Goal: Check status: Check status

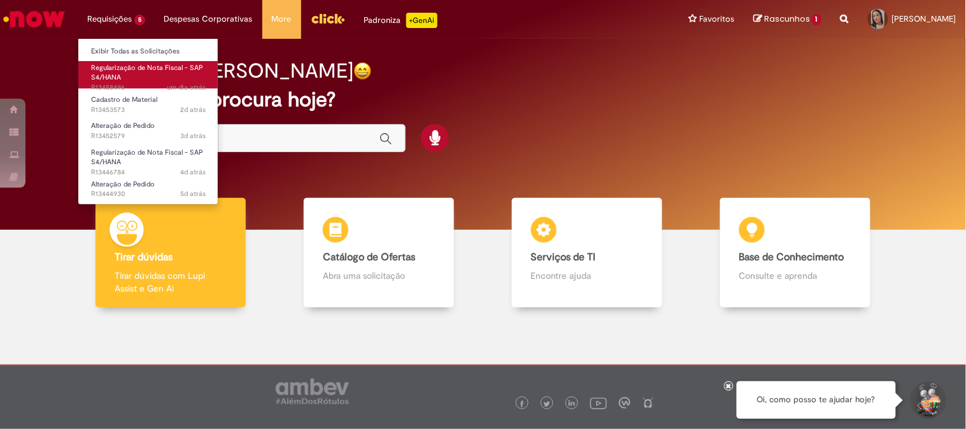
click at [113, 76] on span "Regularização de Nota Fiscal - SAP S4/HANA" at bounding box center [147, 73] width 112 height 20
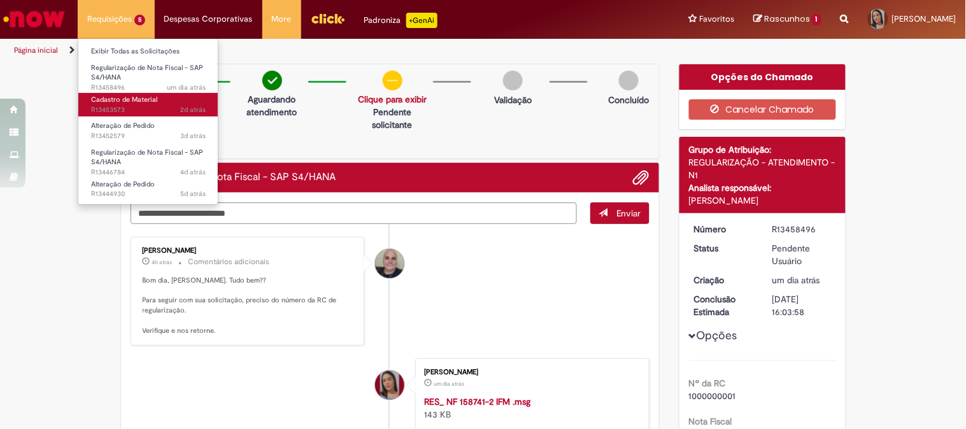
click at [132, 106] on span "2d atrás 2 dias atrás R13453573" at bounding box center [148, 110] width 115 height 10
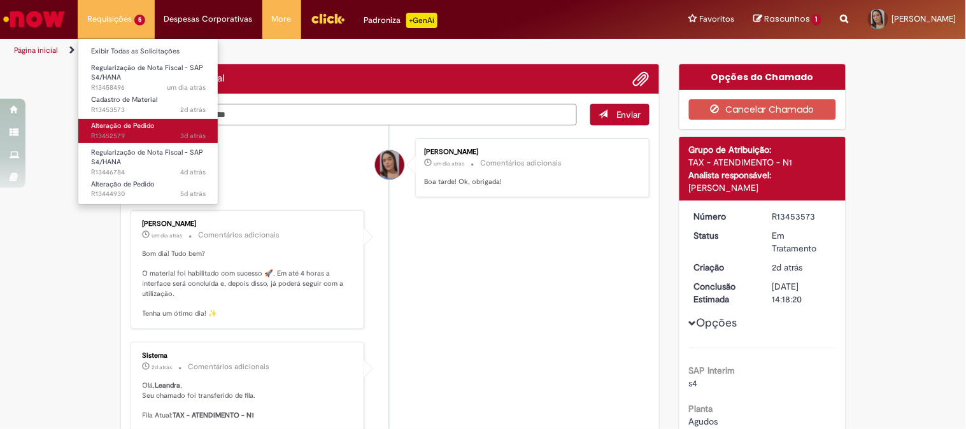
click at [129, 126] on span "Alteração de Pedido" at bounding box center [123, 126] width 64 height 10
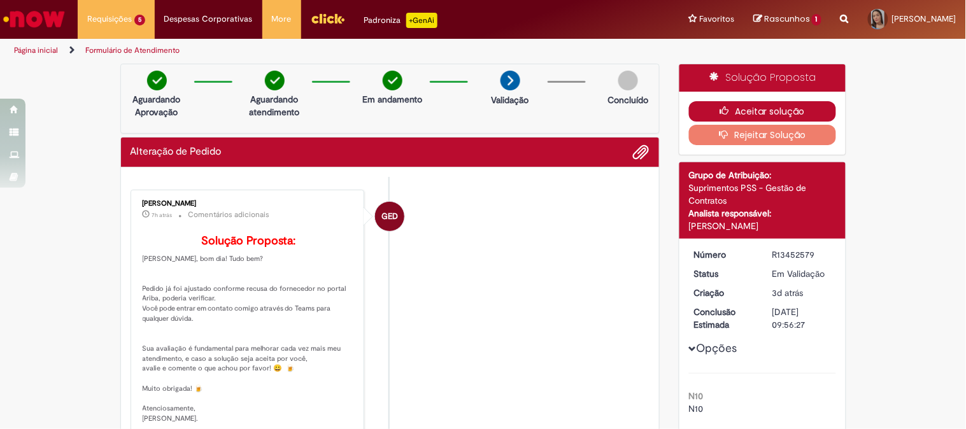
click at [726, 105] on button "Aceitar solução" at bounding box center [762, 111] width 147 height 20
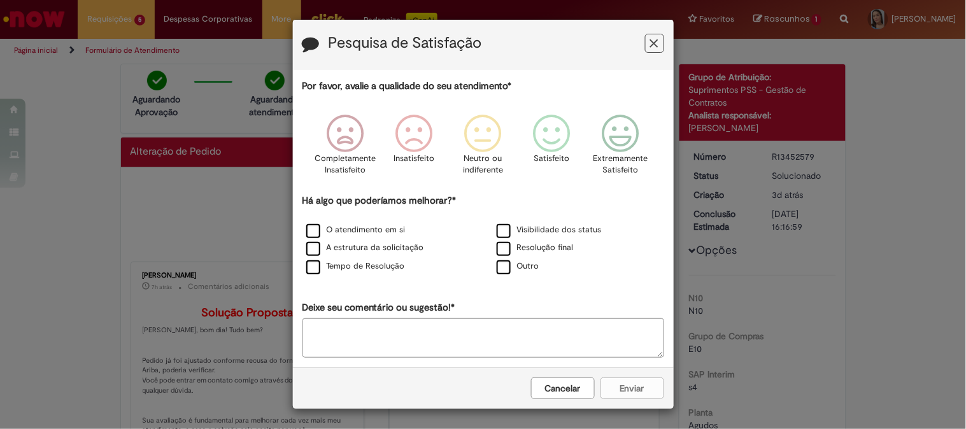
click at [548, 391] on button "Cancelar" at bounding box center [563, 389] width 64 height 22
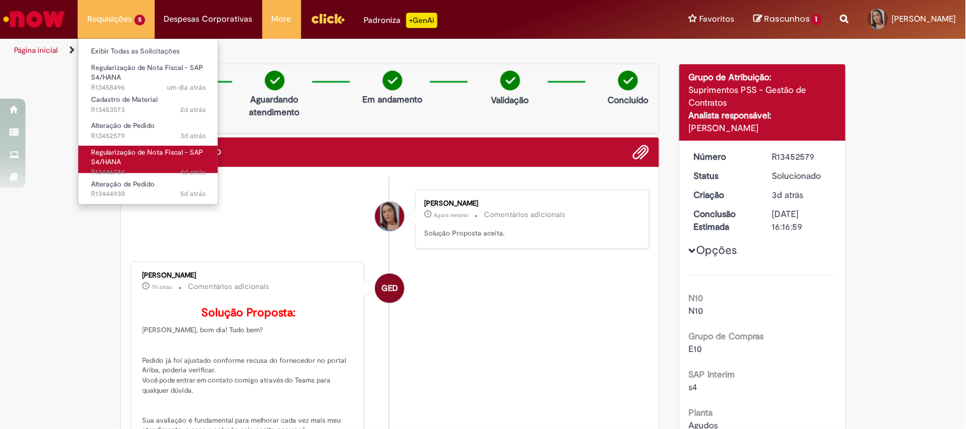
click at [112, 153] on span "Regularização de Nota Fiscal - SAP S4/HANA" at bounding box center [147, 158] width 112 height 20
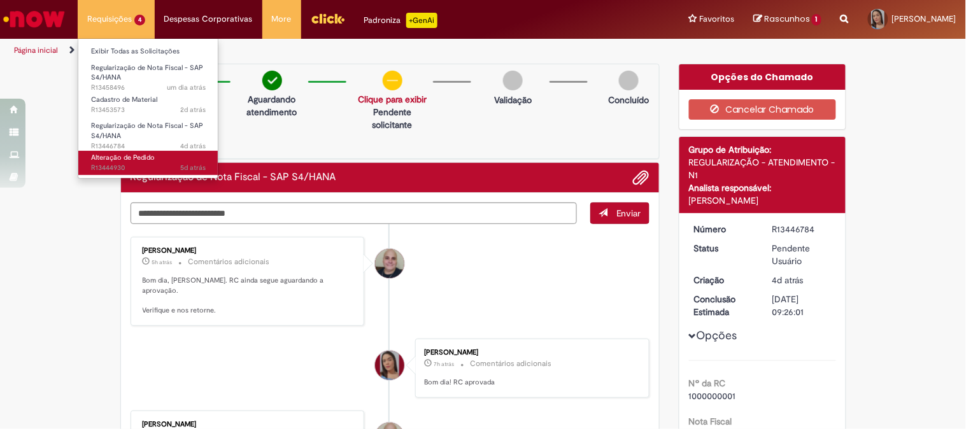
click at [124, 159] on span "Alteração de Pedido" at bounding box center [123, 158] width 64 height 10
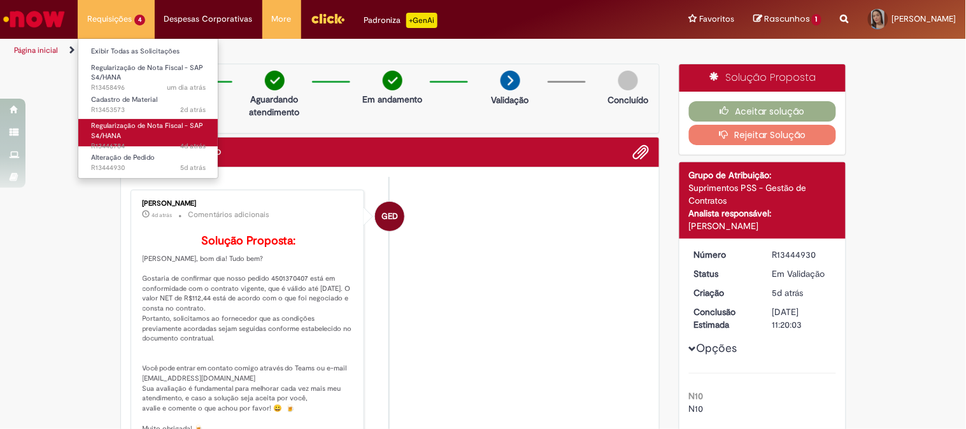
click at [113, 125] on span "Regularização de Nota Fiscal - SAP S4/HANA" at bounding box center [147, 131] width 112 height 20
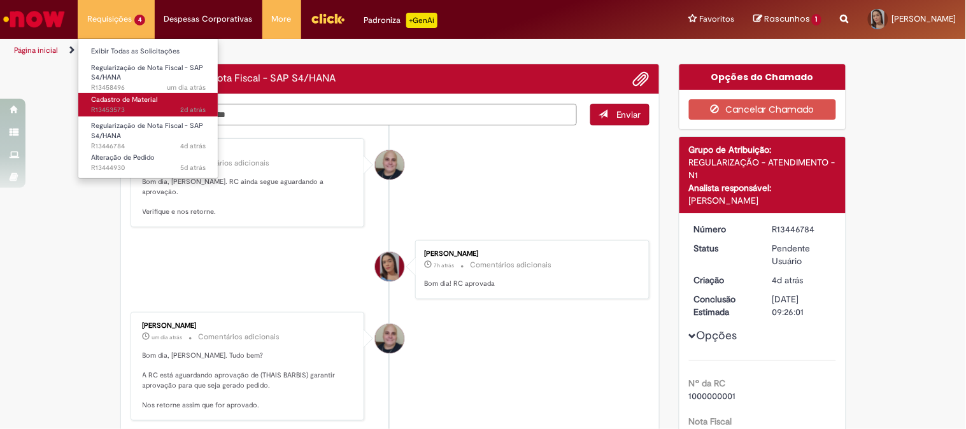
click at [121, 106] on span "2d atrás 2 dias atrás R13453573" at bounding box center [148, 110] width 115 height 10
